Goal: Task Accomplishment & Management: Use online tool/utility

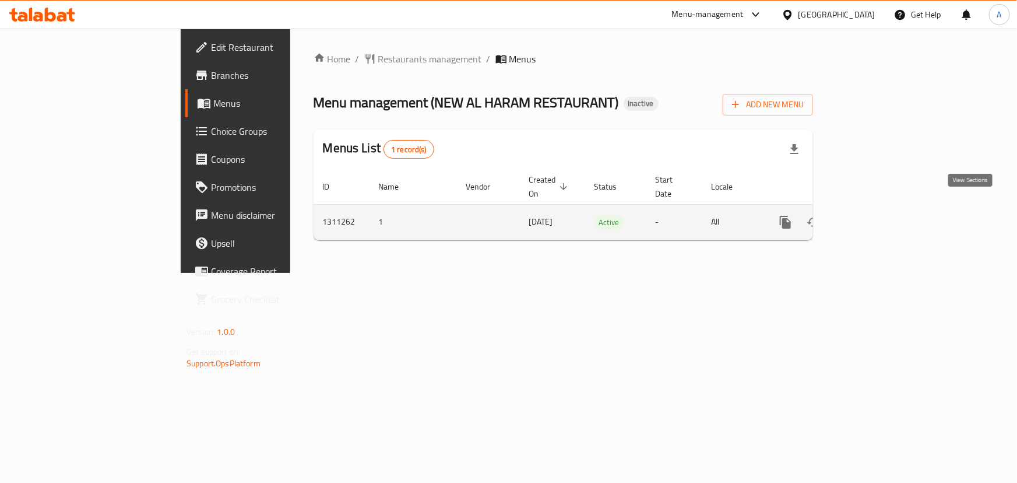
click at [884, 216] on link "enhanced table" at bounding box center [870, 222] width 28 height 28
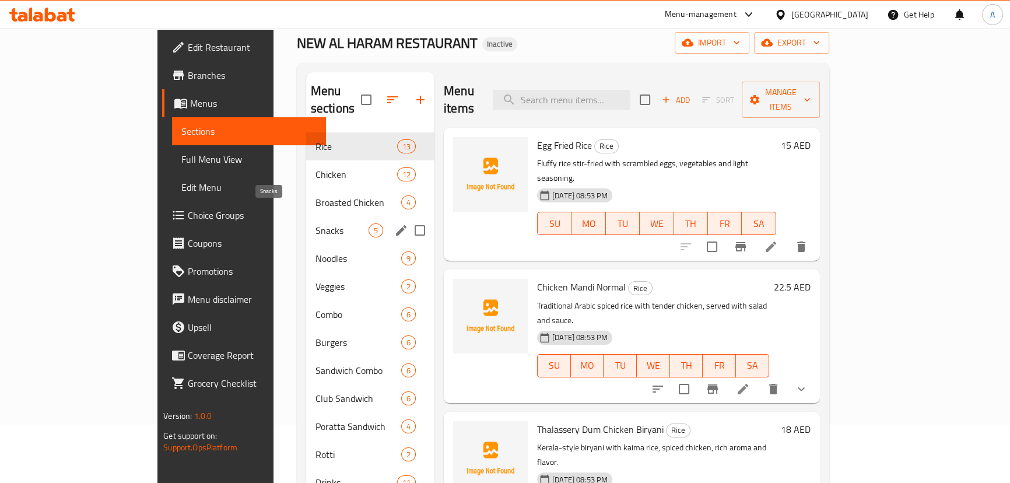
scroll to position [58, 0]
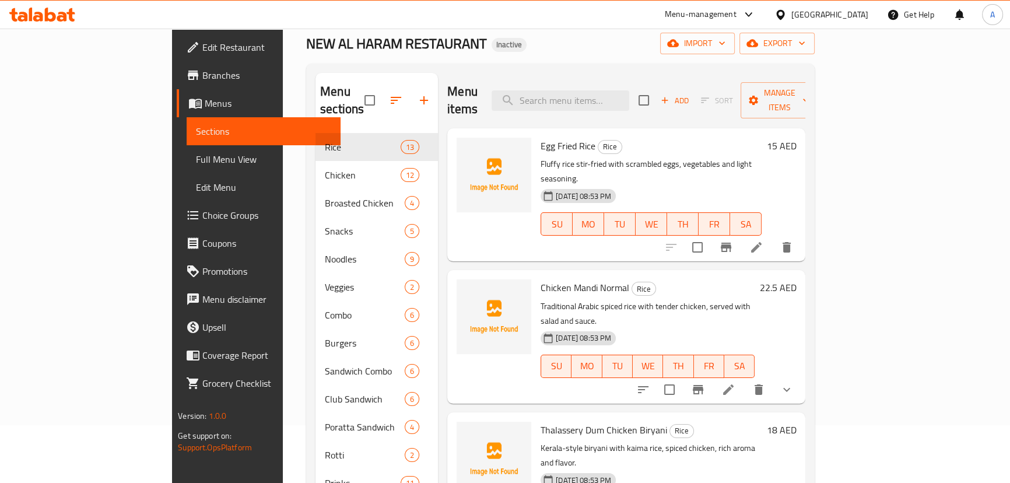
click at [196, 157] on span "Full Menu View" at bounding box center [263, 159] width 135 height 14
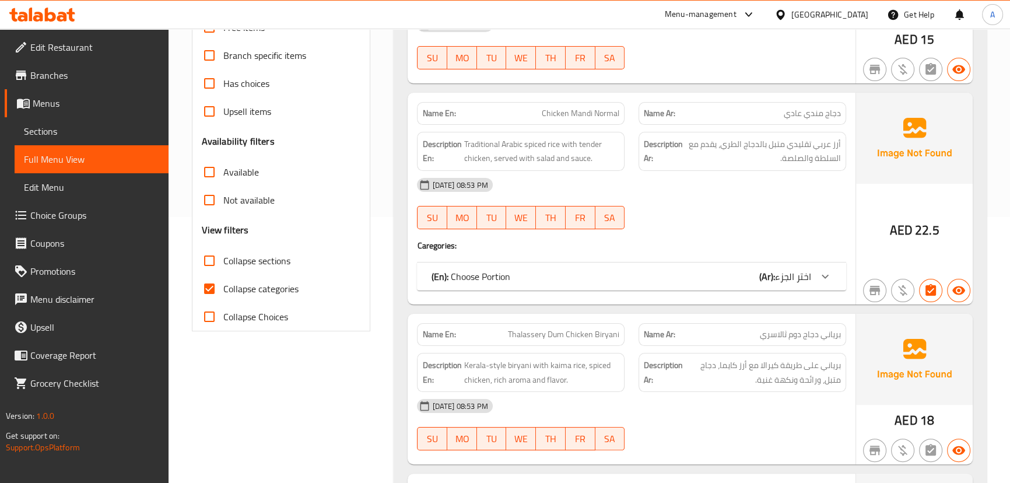
scroll to position [269, 0]
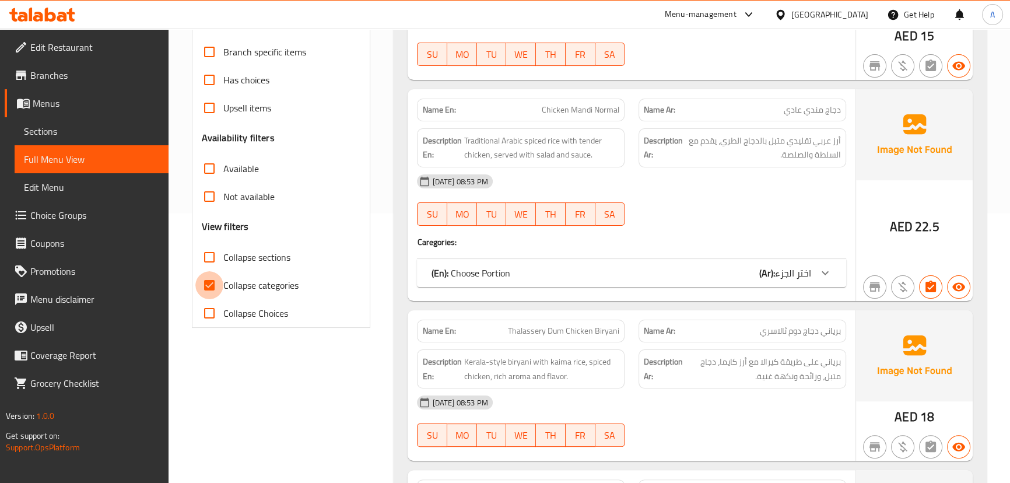
click at [206, 282] on input "Collapse categories" at bounding box center [209, 285] width 28 height 28
checkbox input "false"
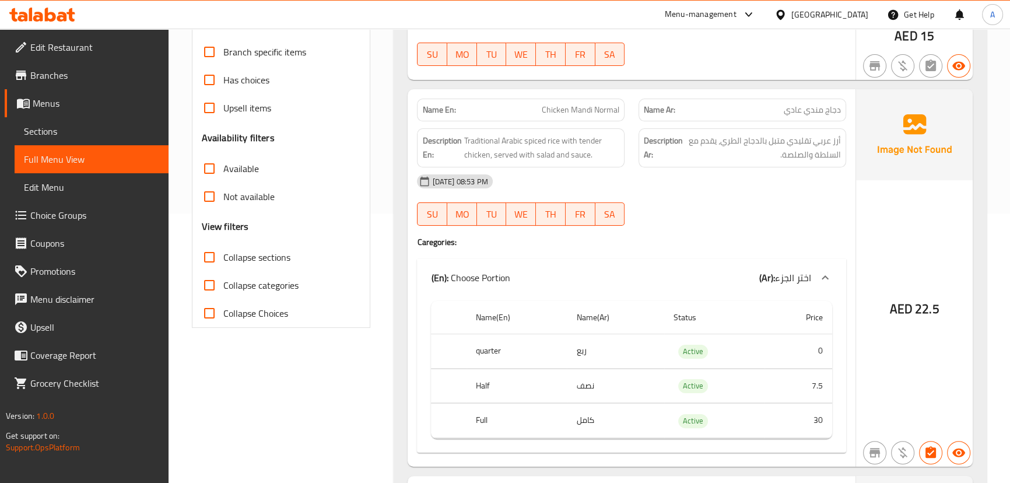
scroll to position [5, 0]
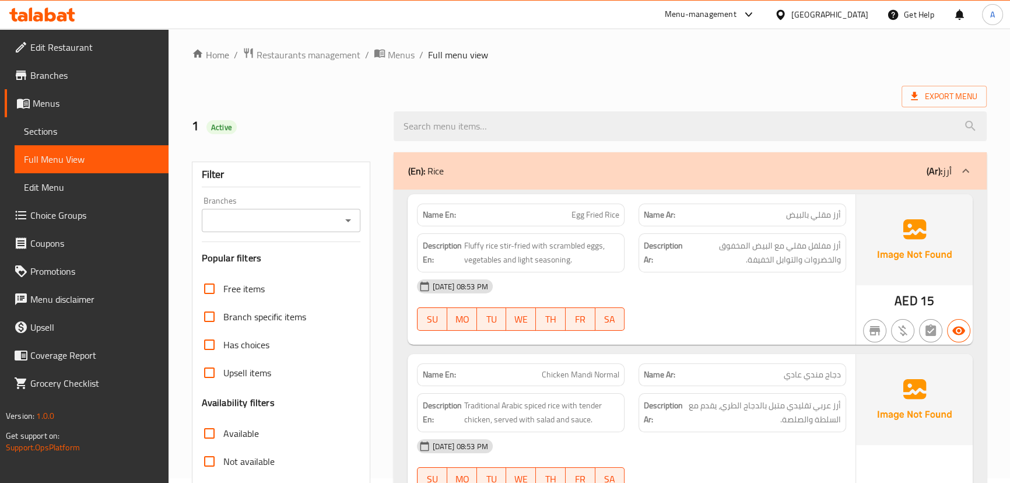
click at [698, 93] on div "Export Menu" at bounding box center [589, 97] width 795 height 22
click at [938, 90] on span "Export Menu" at bounding box center [944, 96] width 66 height 15
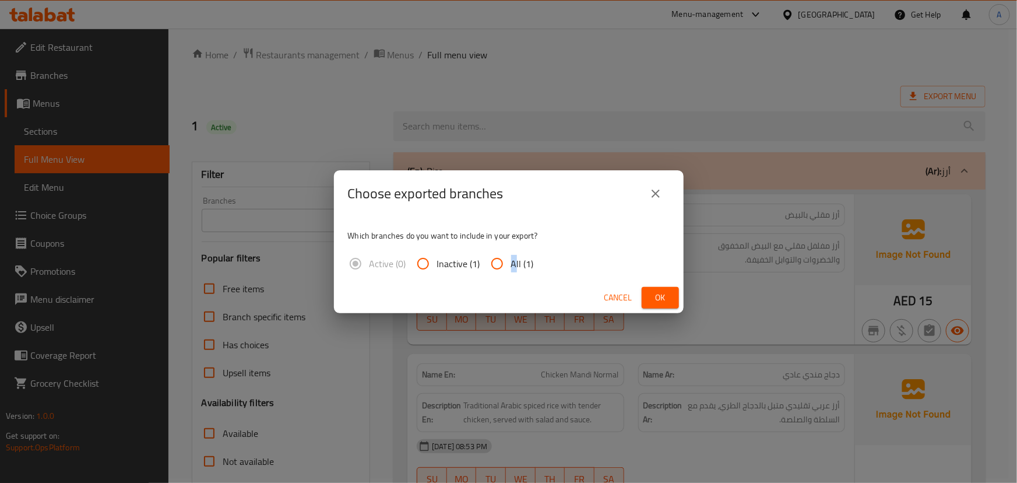
click at [512, 257] on span "All (1)" at bounding box center [522, 264] width 23 height 14
click at [504, 265] on input "All (1)" at bounding box center [497, 264] width 28 height 28
radio input "true"
click at [658, 304] on button "Ok" at bounding box center [660, 298] width 37 height 22
